Goal: Task Accomplishment & Management: Use online tool/utility

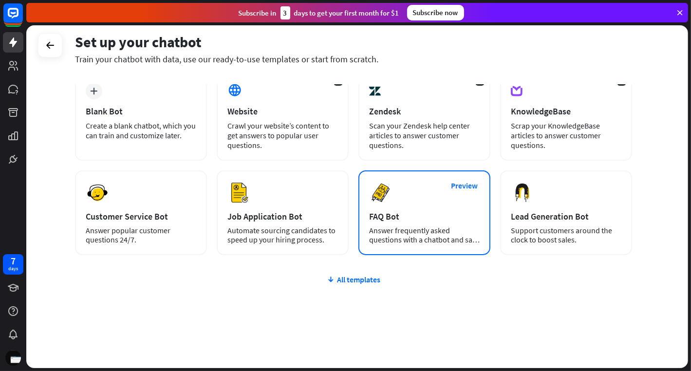
scroll to position [56, 0]
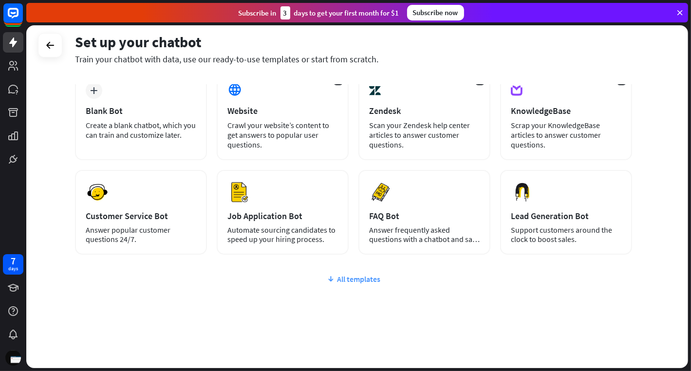
click at [351, 276] on div "All templates" at bounding box center [353, 279] width 557 height 10
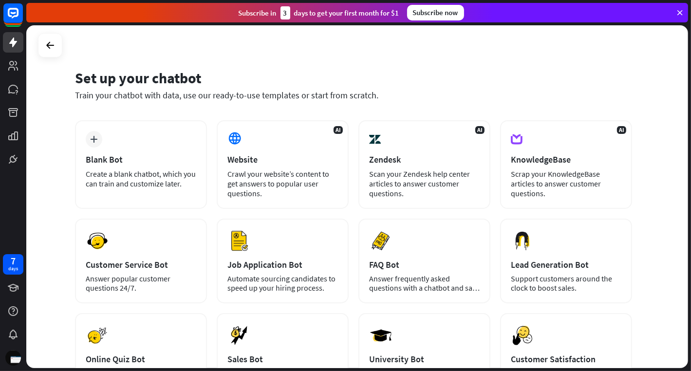
scroll to position [6, 0]
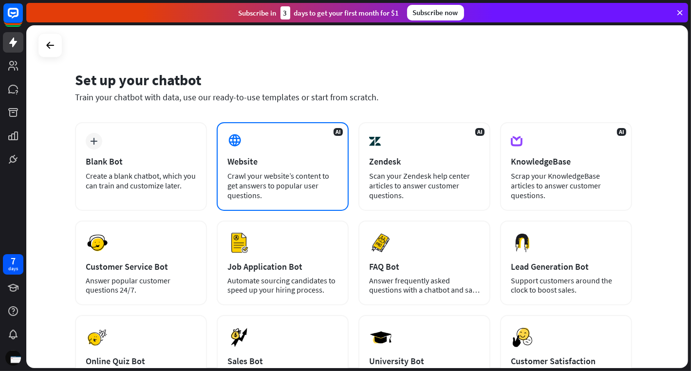
click at [301, 162] on div "Website" at bounding box center [282, 161] width 111 height 11
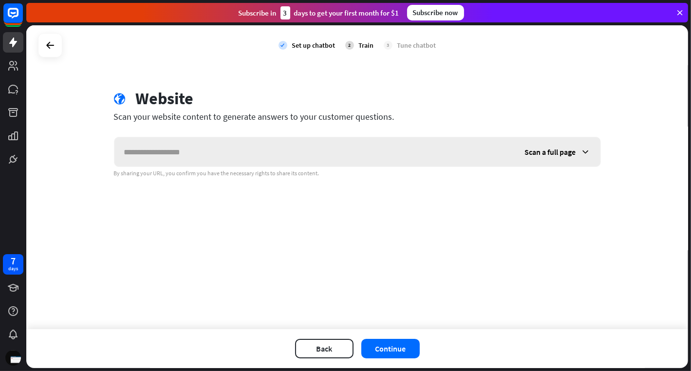
click at [557, 151] on span "Scan a full page" at bounding box center [550, 152] width 51 height 10
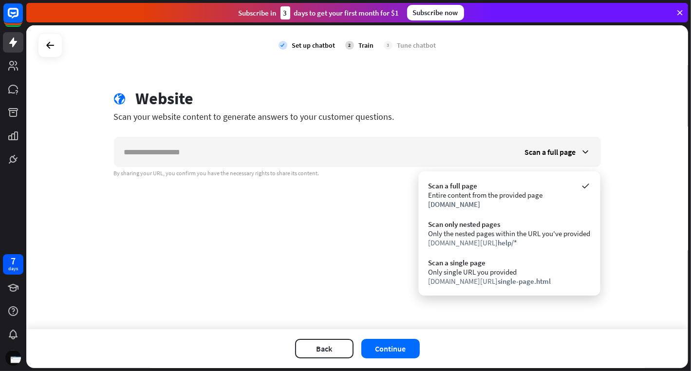
click at [380, 245] on div "check Set up chatbot 2 Train 3 Tune chatbot globe Website Scan your website con…" at bounding box center [357, 177] width 662 height 304
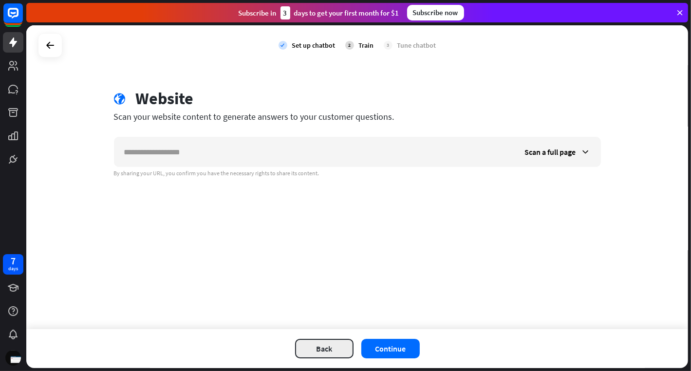
click at [328, 347] on button "Back" at bounding box center [324, 348] width 58 height 19
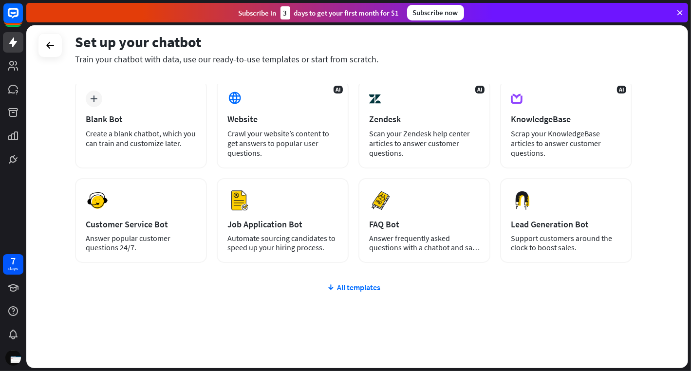
scroll to position [49, 0]
click at [345, 283] on div "All templates" at bounding box center [353, 287] width 557 height 10
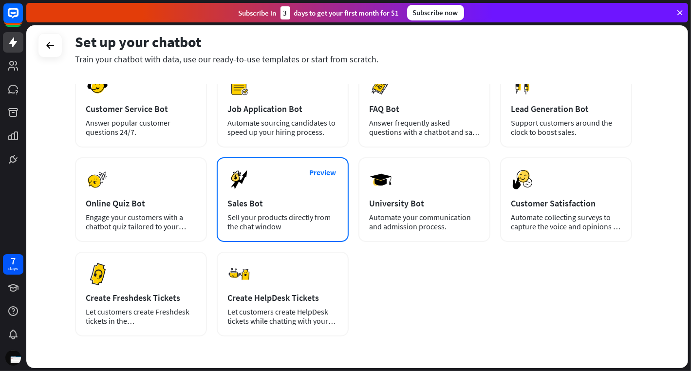
scroll to position [0, 0]
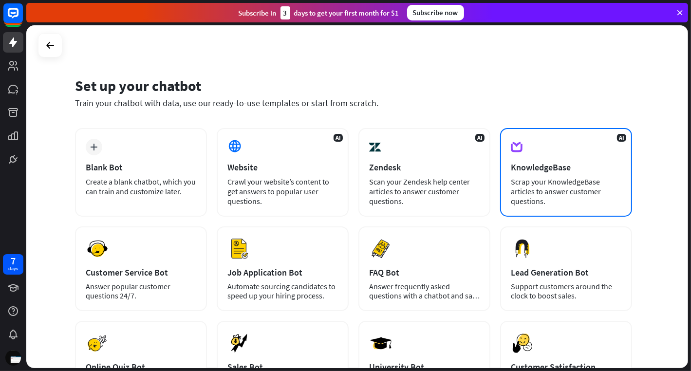
click at [528, 175] on div "AI KnowledgeBase Scrap your KnowledgeBase articles to answer customer questions." at bounding box center [566, 172] width 132 height 89
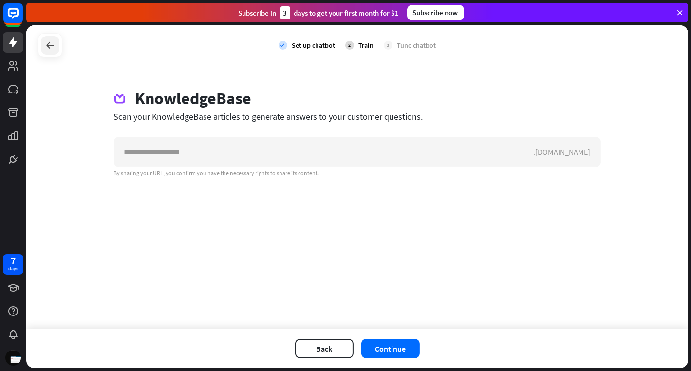
click at [57, 45] on div at bounding box center [50, 45] width 19 height 19
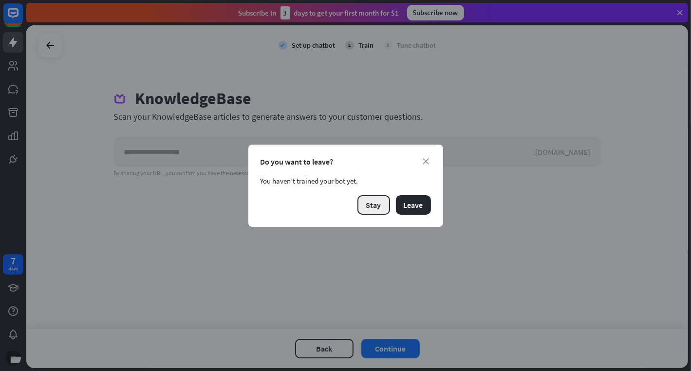
click at [372, 205] on button "Stay" at bounding box center [374, 204] width 33 height 19
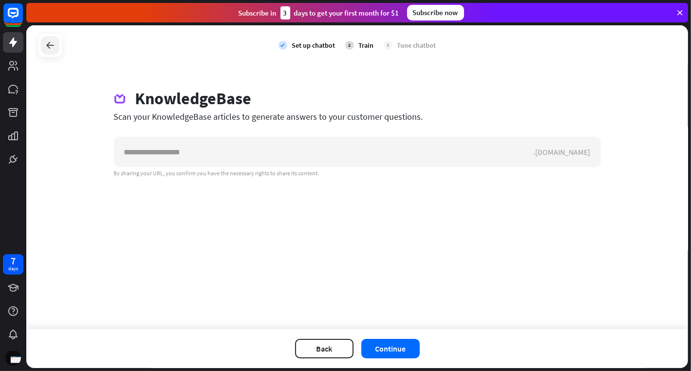
click at [53, 47] on icon at bounding box center [50, 45] width 12 height 12
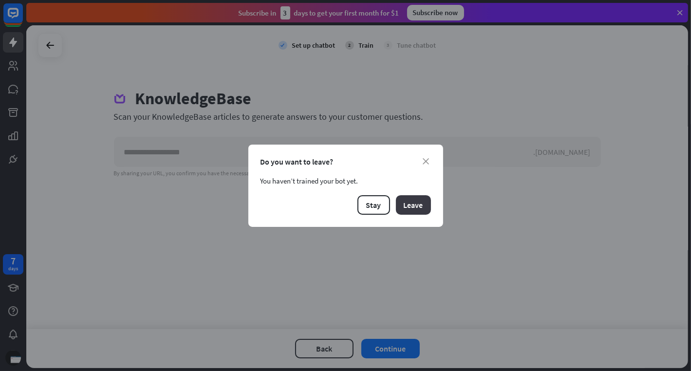
click at [421, 205] on button "Leave" at bounding box center [413, 204] width 35 height 19
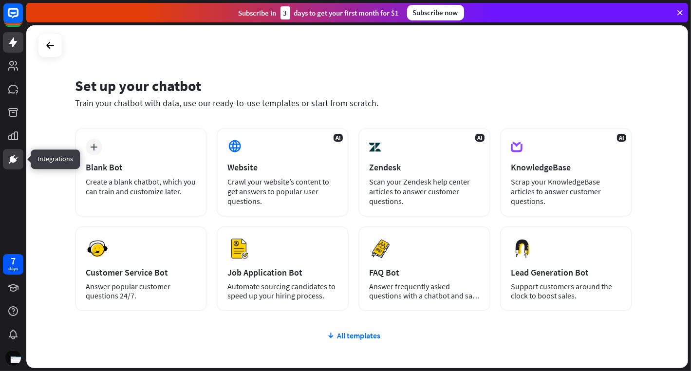
click at [11, 151] on link at bounding box center [13, 159] width 20 height 20
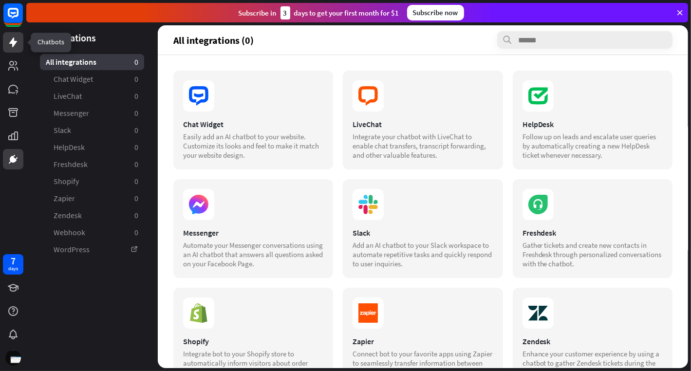
click at [9, 46] on icon at bounding box center [13, 43] width 12 height 12
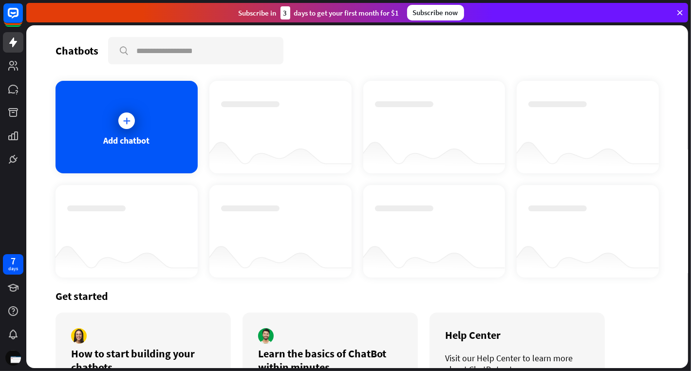
scroll to position [63, 0]
